Goal: Task Accomplishment & Management: Use online tool/utility

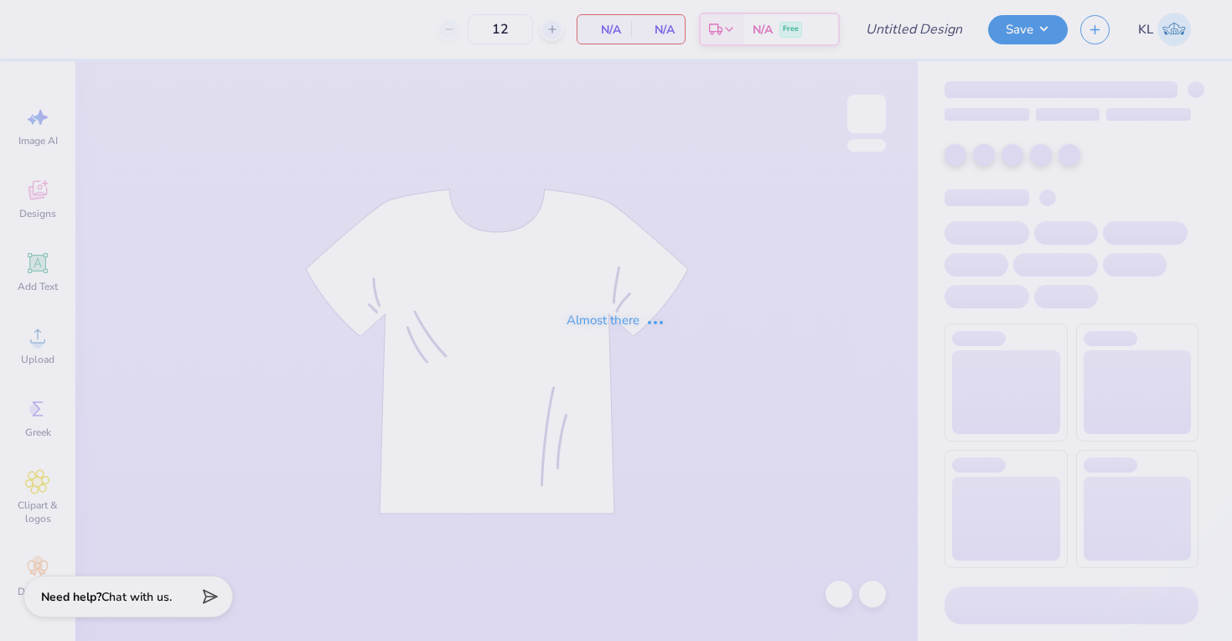
type input "ADpickleball tank new"
type input "168"
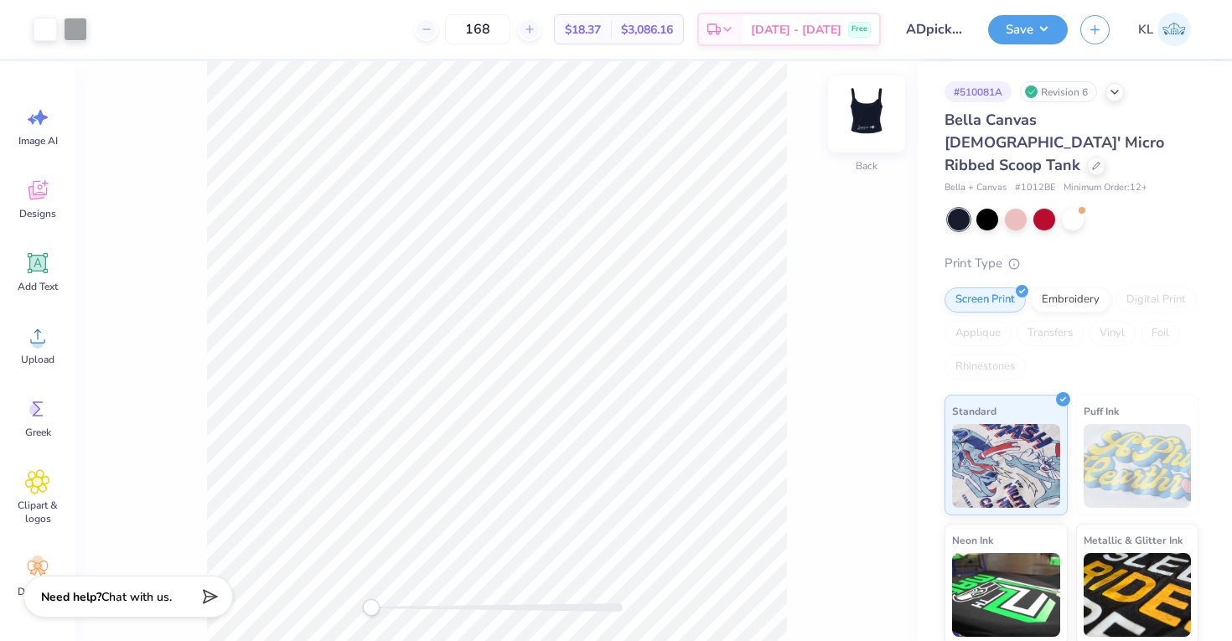
click at [864, 117] on img at bounding box center [866, 113] width 67 height 67
click at [864, 117] on img at bounding box center [867, 114] width 34 height 34
click at [1007, 34] on button "Save" at bounding box center [1028, 27] width 80 height 29
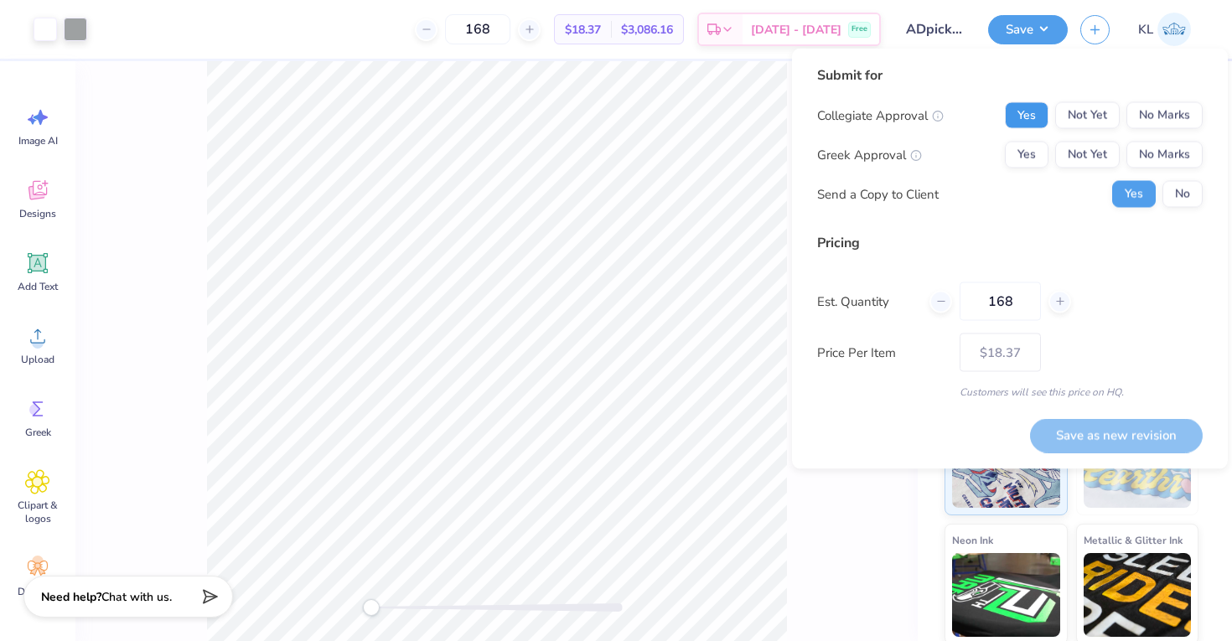
click at [1024, 122] on button "Yes" at bounding box center [1027, 115] width 44 height 27
click at [1193, 116] on button "No Marks" at bounding box center [1164, 115] width 76 height 27
click at [1032, 158] on button "Yes" at bounding box center [1027, 155] width 44 height 27
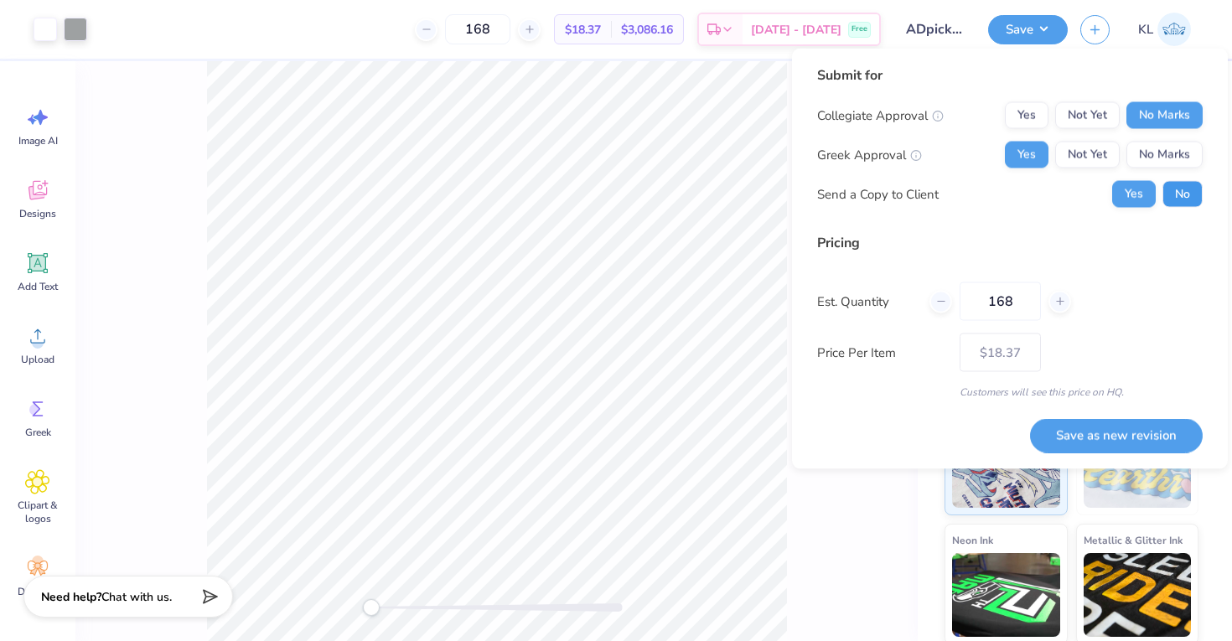
click at [1171, 190] on button "No" at bounding box center [1182, 194] width 40 height 27
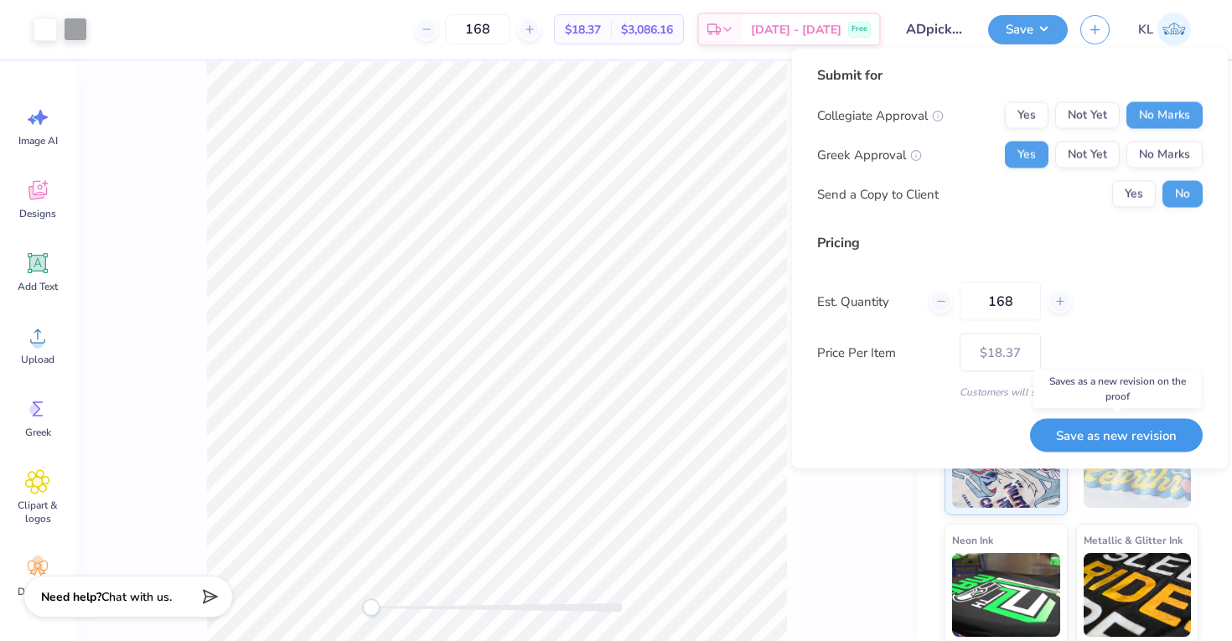
click at [1085, 434] on button "Save as new revision" at bounding box center [1116, 435] width 173 height 34
type input "$18.37"
